Goal: Information Seeking & Learning: Learn about a topic

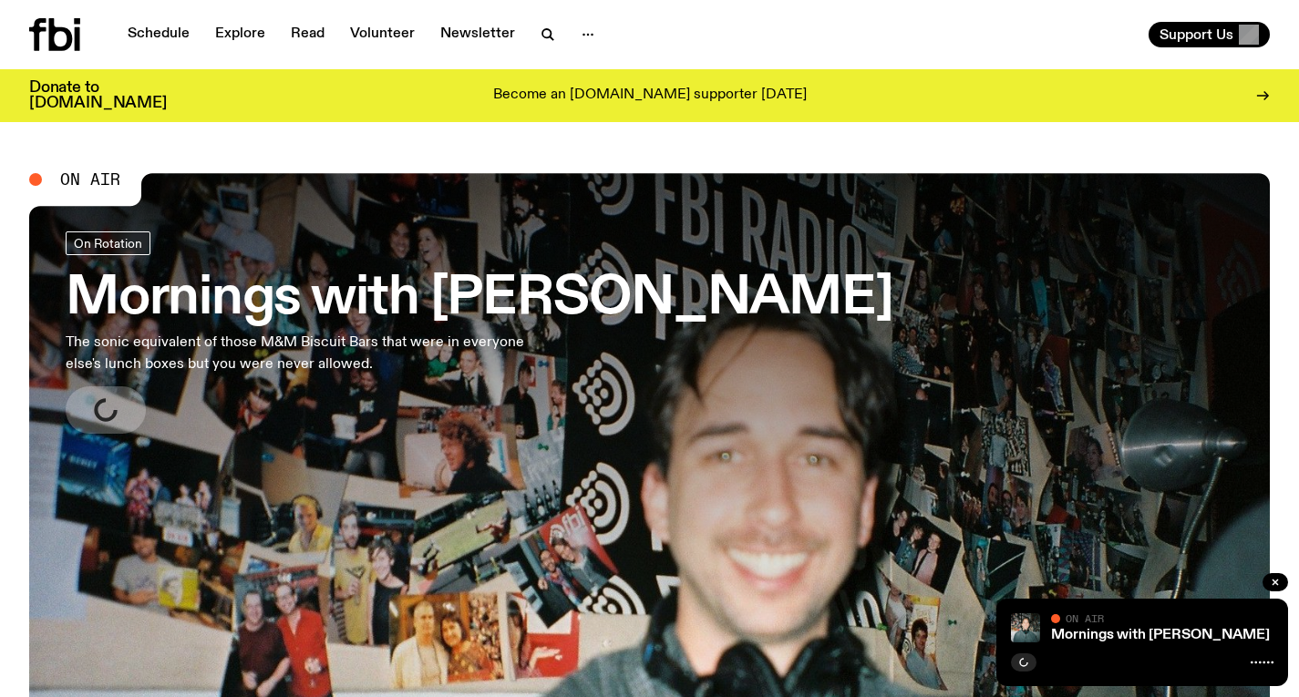
click at [501, 315] on h3 "Mornings with [PERSON_NAME]" at bounding box center [480, 299] width 828 height 51
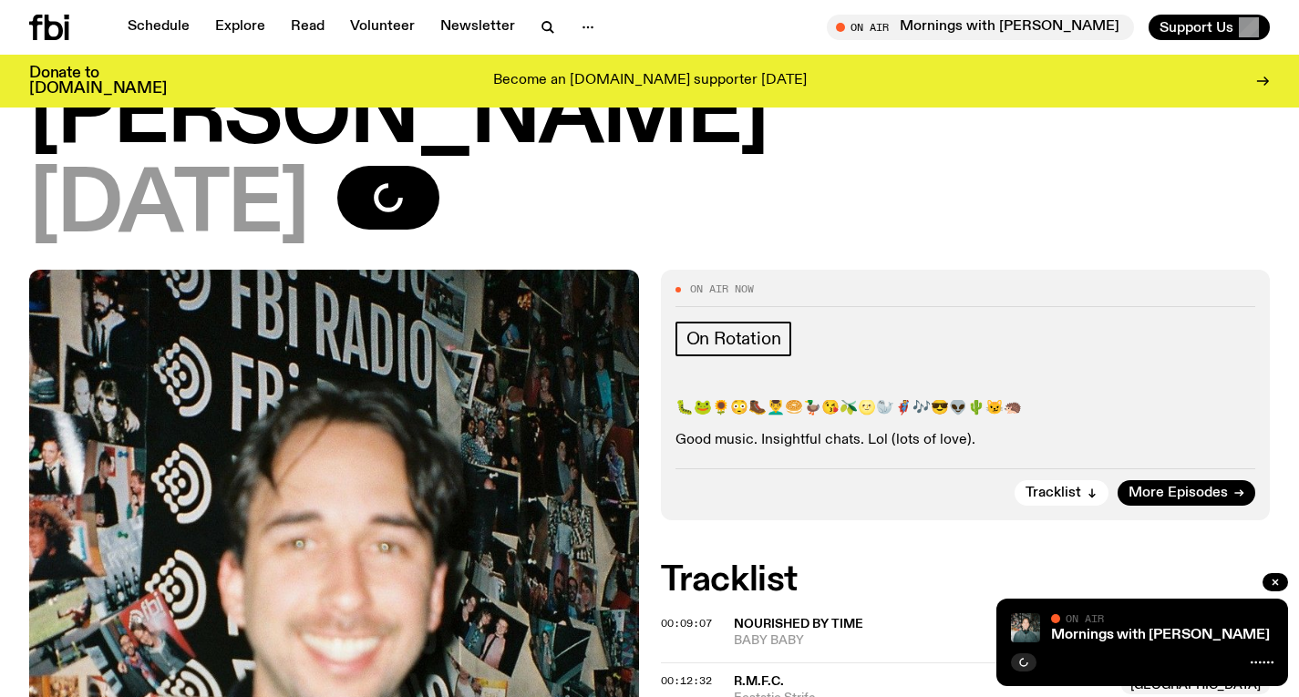
scroll to position [602, 0]
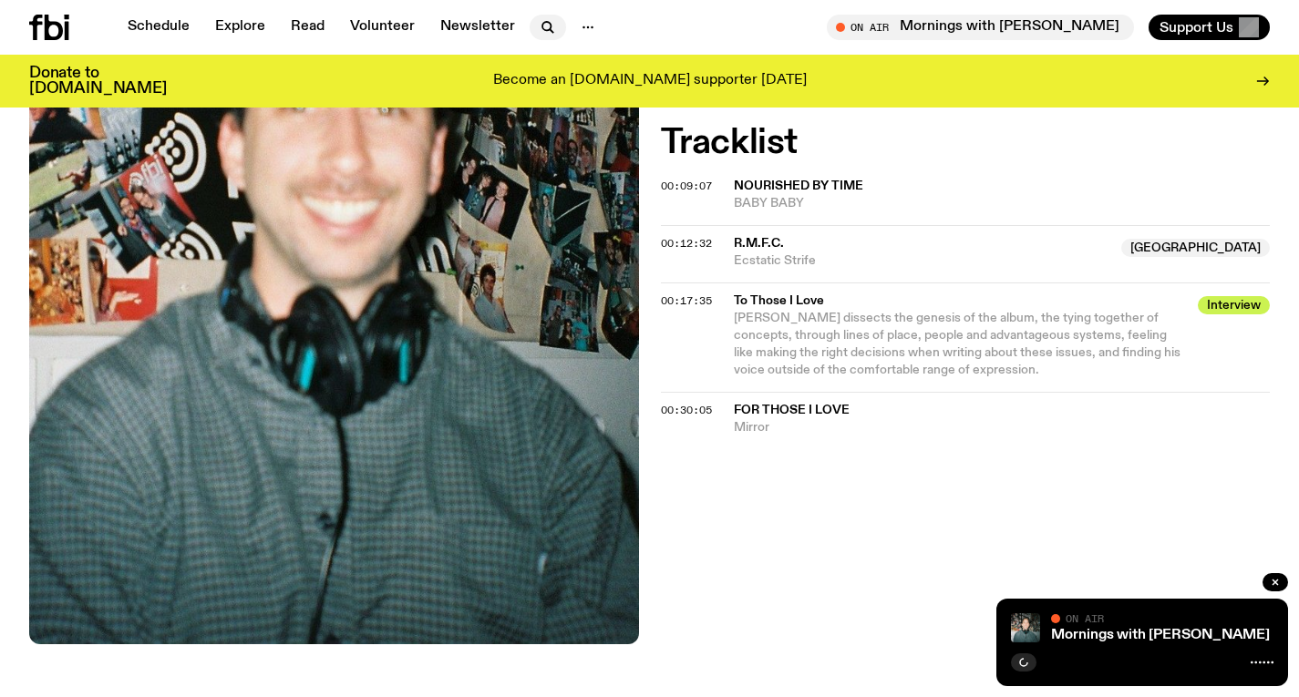
click at [540, 31] on icon "button" at bounding box center [548, 27] width 22 height 22
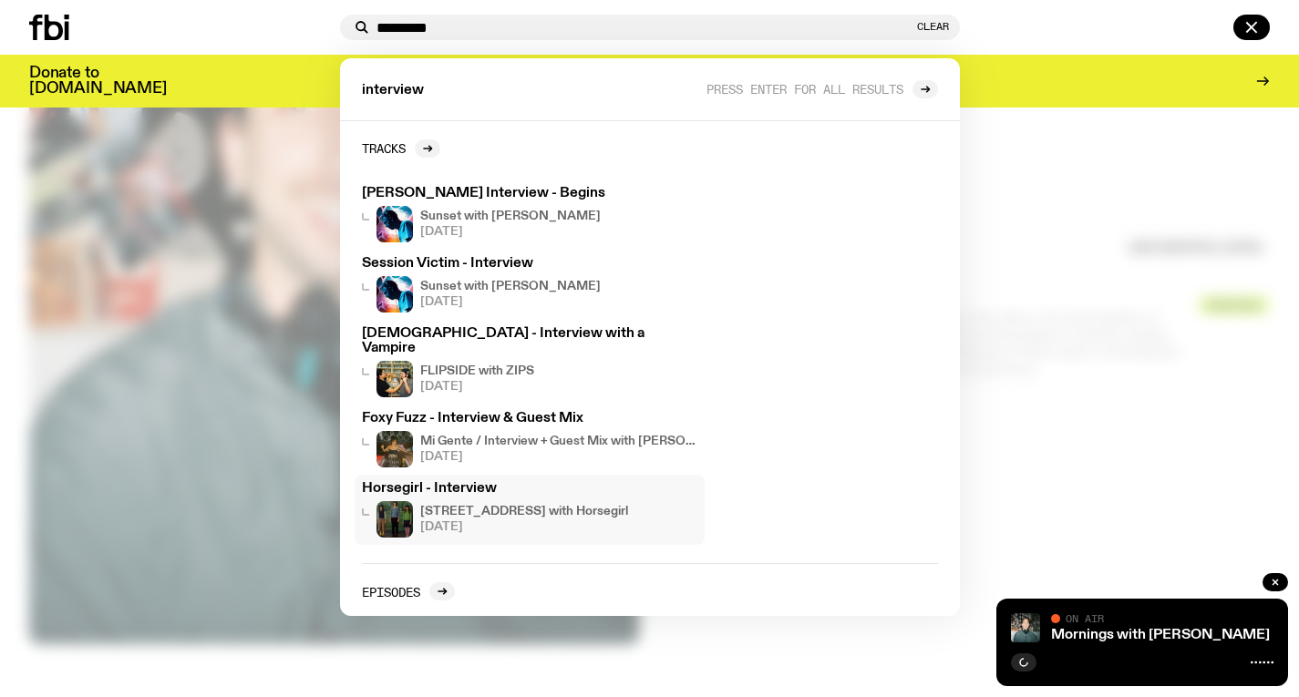
scroll to position [92, 0]
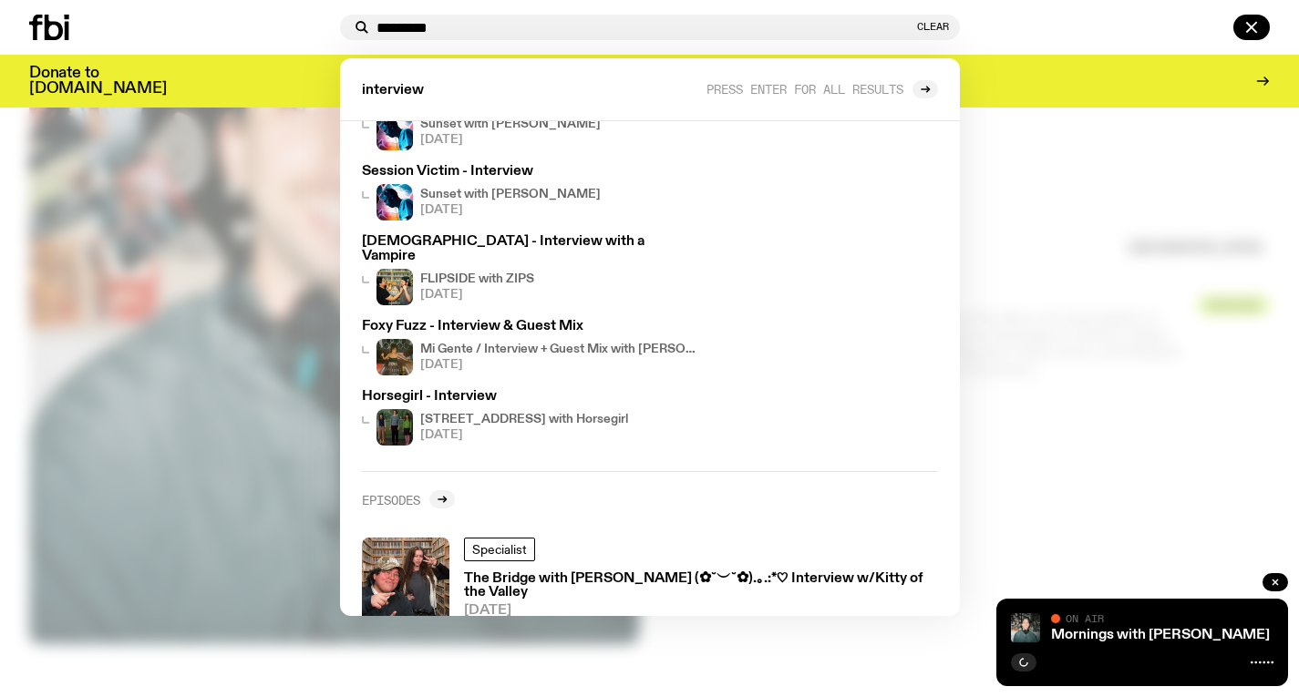
type input "*********"
click at [405, 493] on h2 "Episodes" at bounding box center [391, 500] width 58 height 14
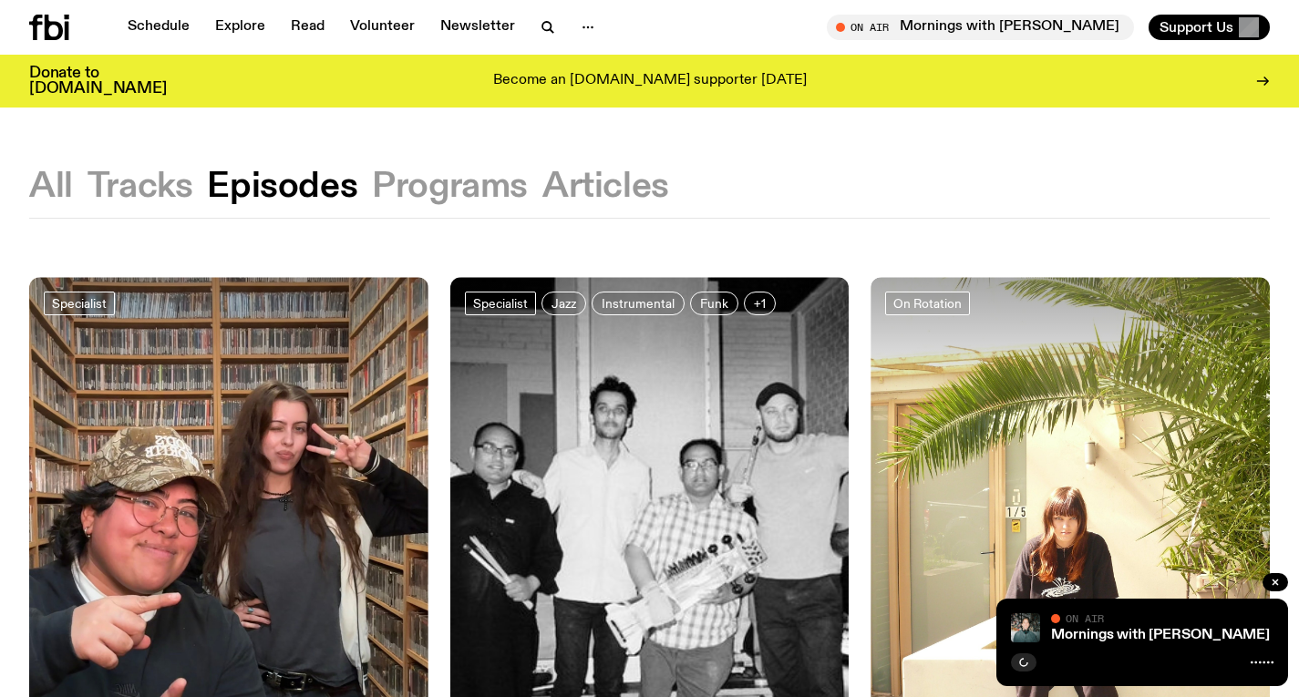
scroll to position [220, 0]
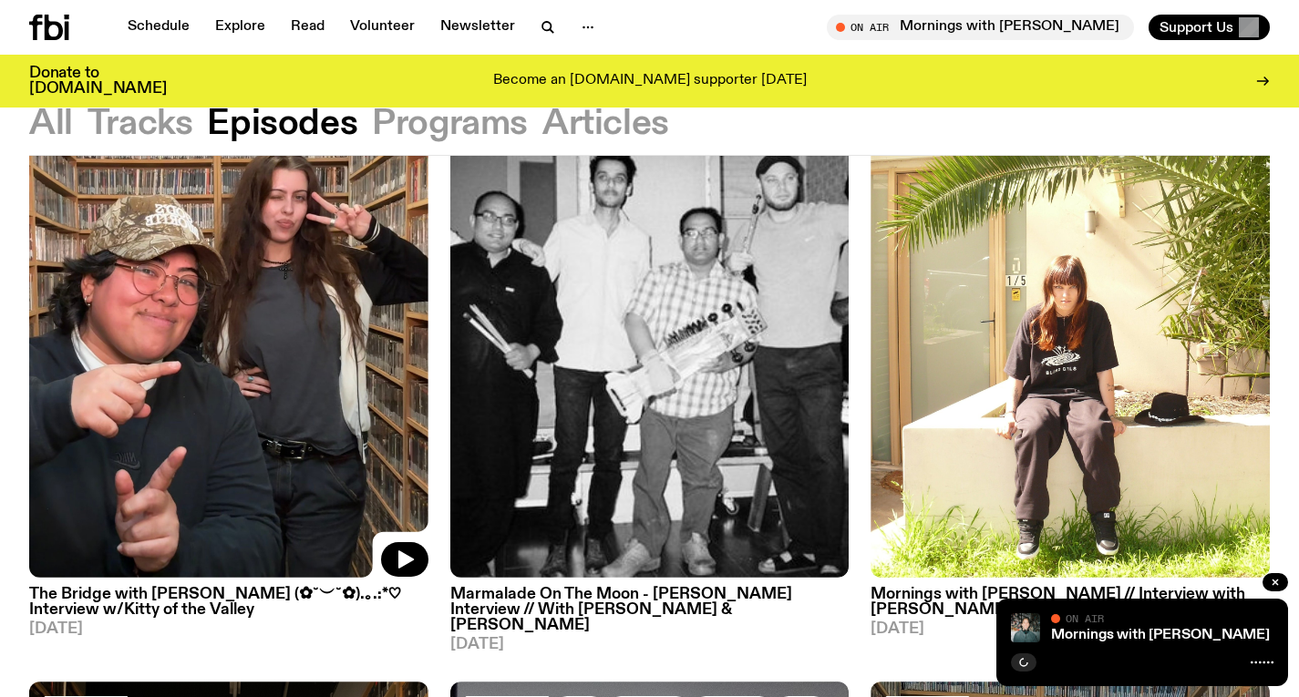
click at [228, 325] on img at bounding box center [228, 312] width 399 height 532
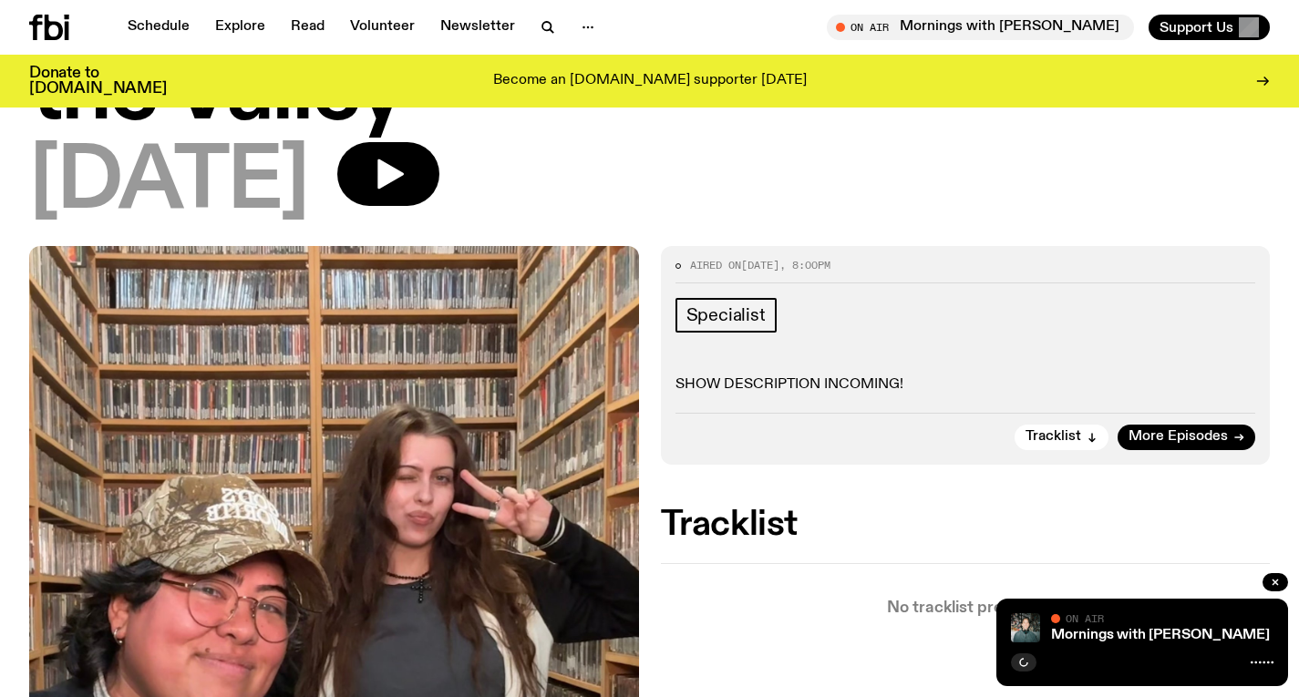
scroll to position [536, 0]
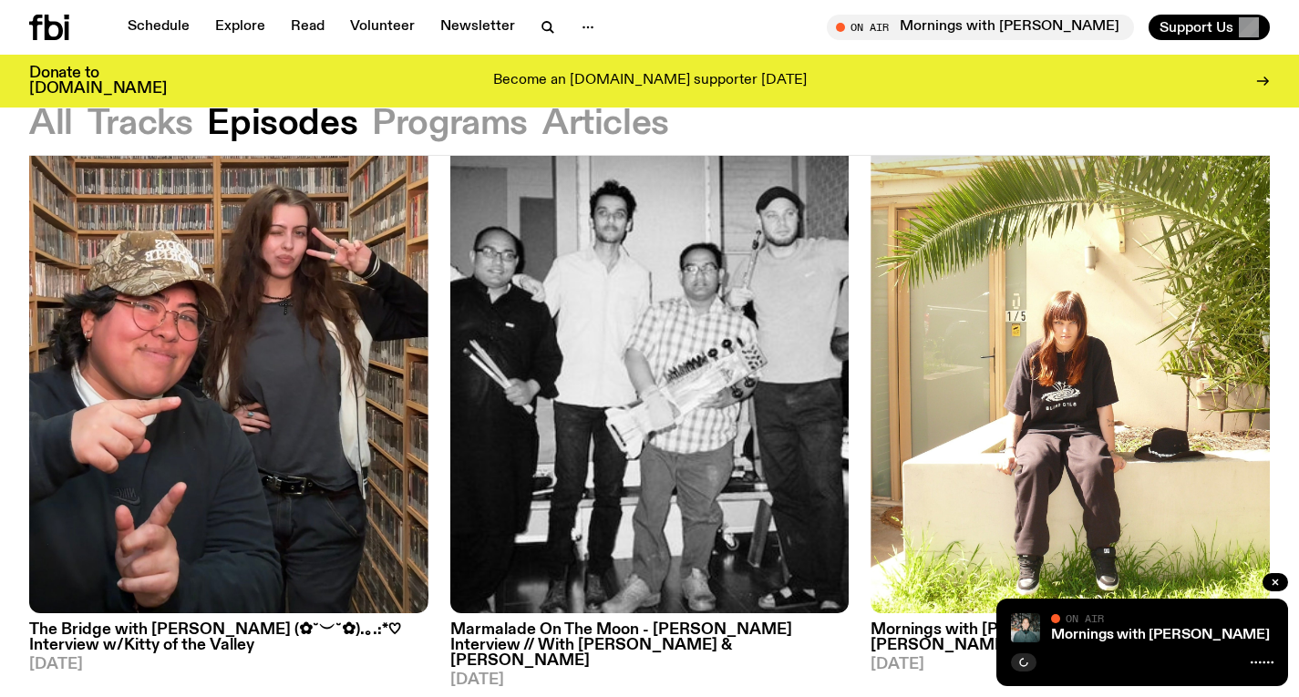
scroll to position [187, 0]
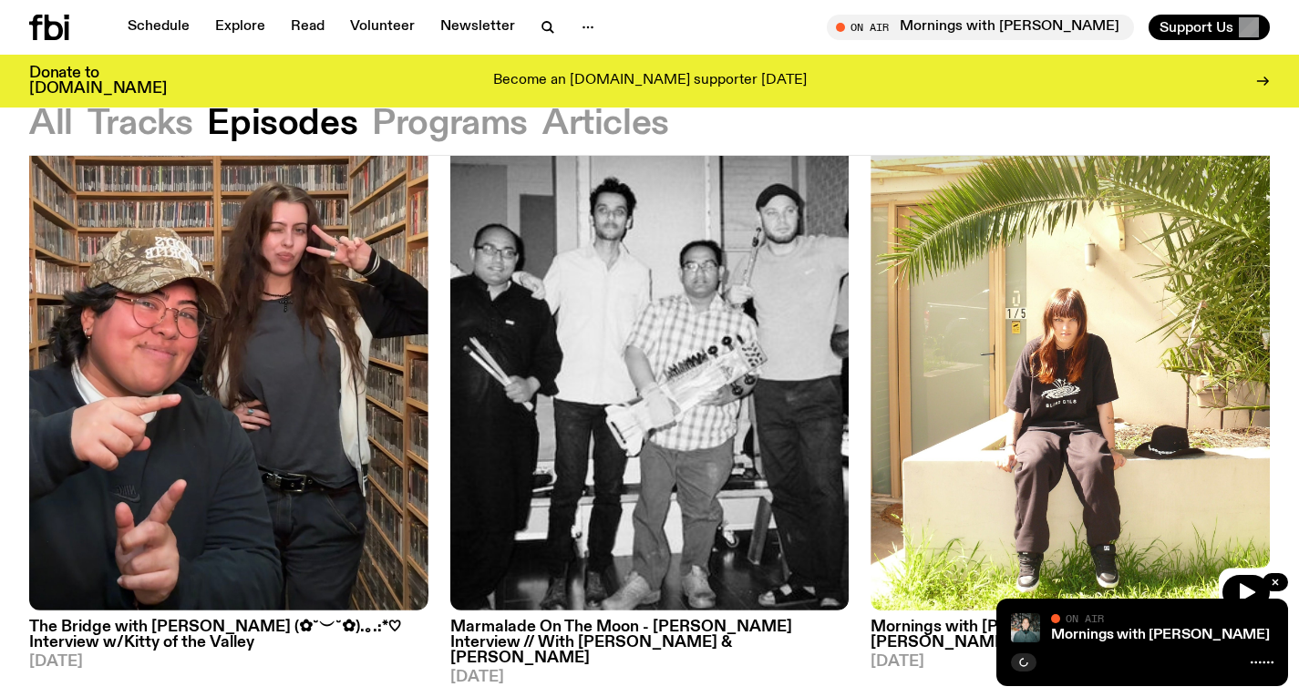
click at [1021, 302] on img at bounding box center [1070, 344] width 399 height 532
